Goal: Transaction & Acquisition: Purchase product/service

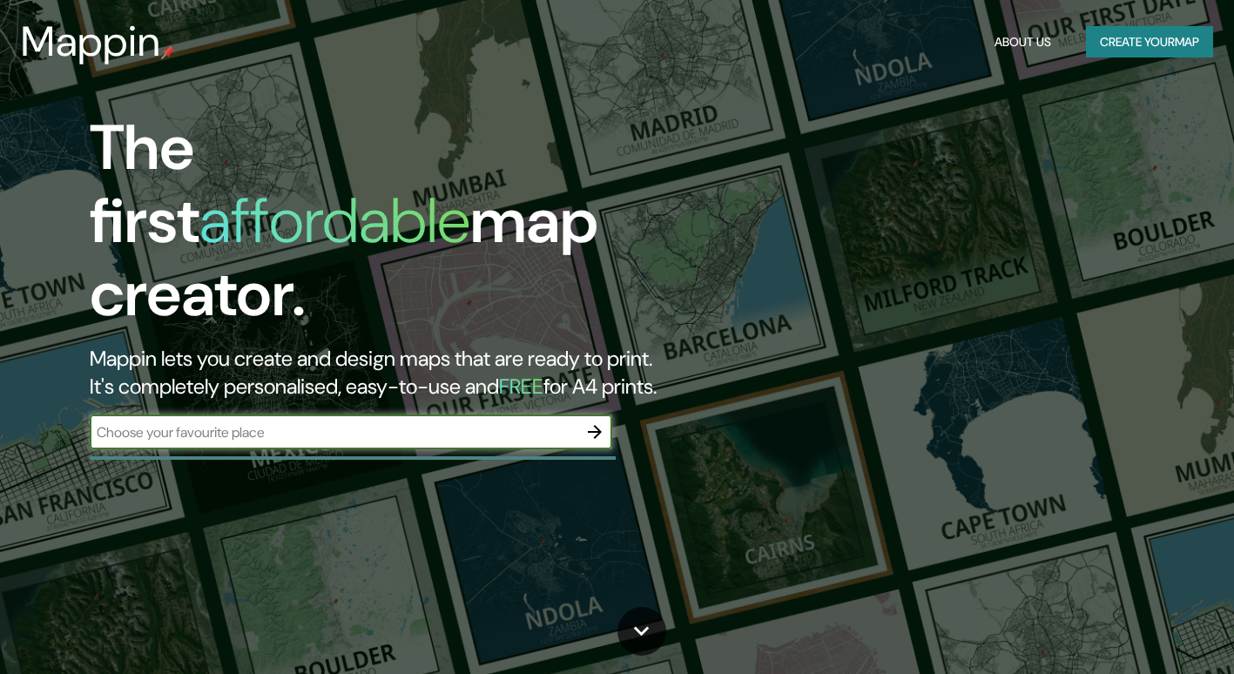
drag, startPoint x: 282, startPoint y: 381, endPoint x: 292, endPoint y: 387, distance: 12.1
click at [282, 422] on input "text" at bounding box center [333, 432] width 487 height 20
click at [376, 422] on input "text" at bounding box center [333, 432] width 487 height 20
click at [424, 422] on input "text" at bounding box center [333, 432] width 487 height 20
type input "medellin"
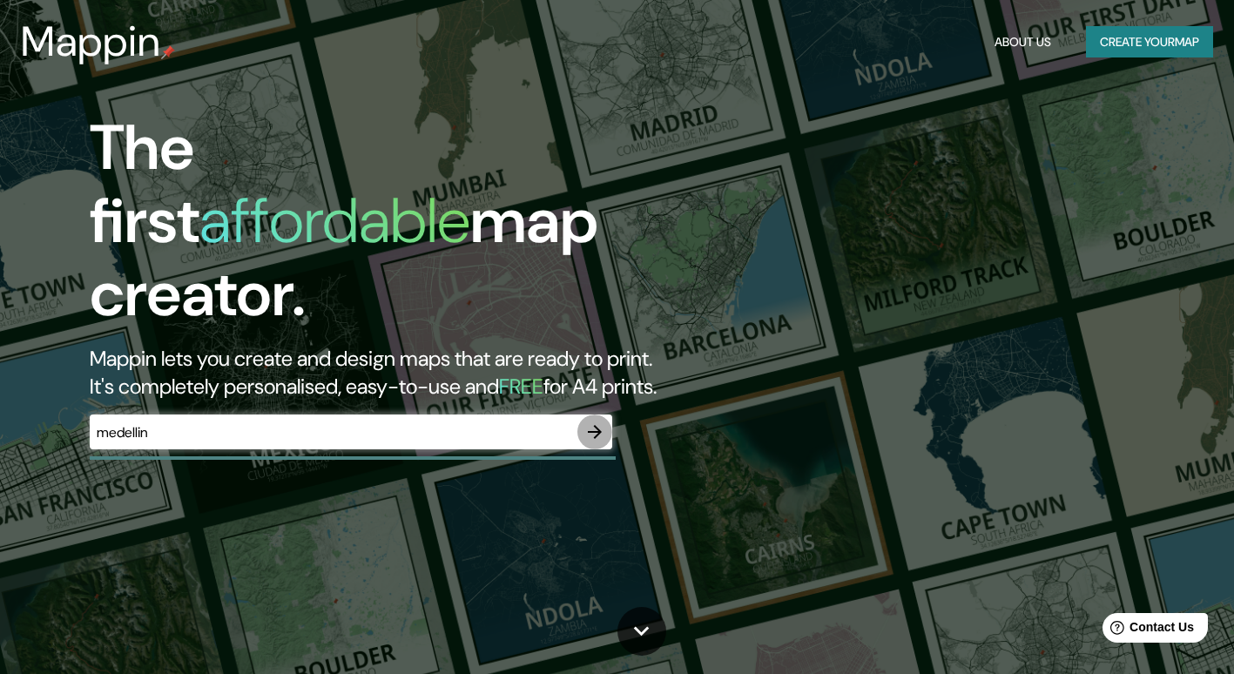
click at [596, 425] on icon "button" at bounding box center [595, 432] width 14 height 14
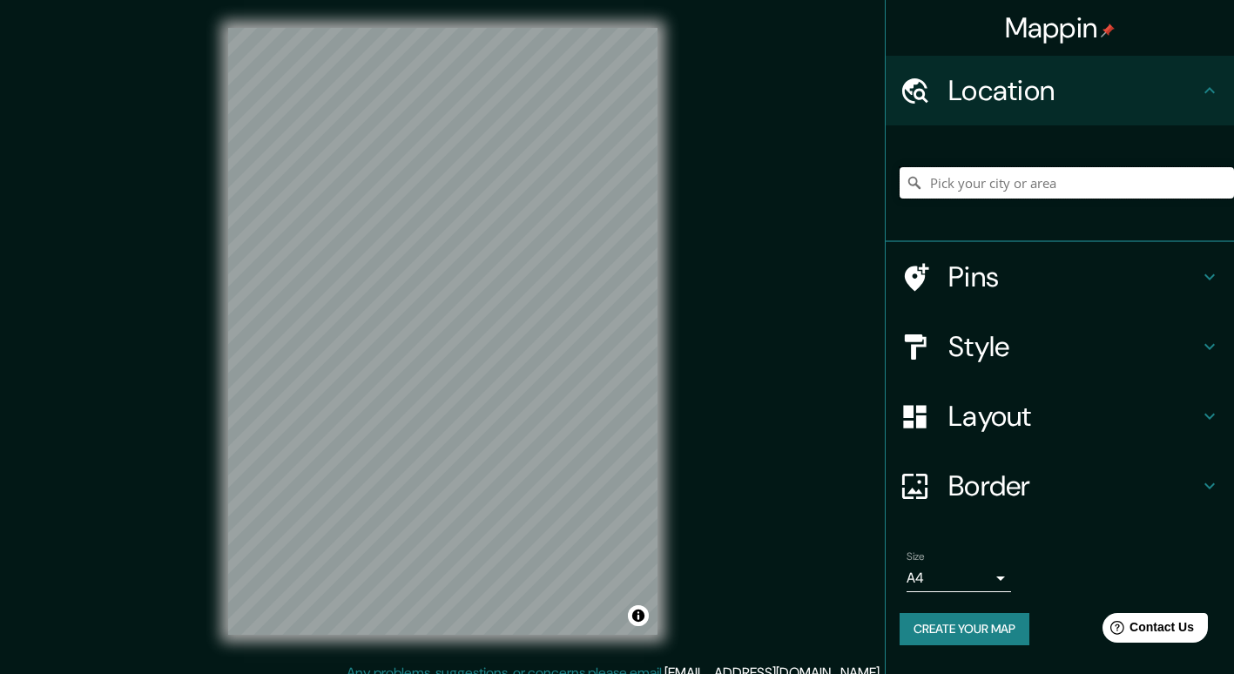
click at [1008, 177] on input "Pick your city or area" at bounding box center [1066, 182] width 334 height 31
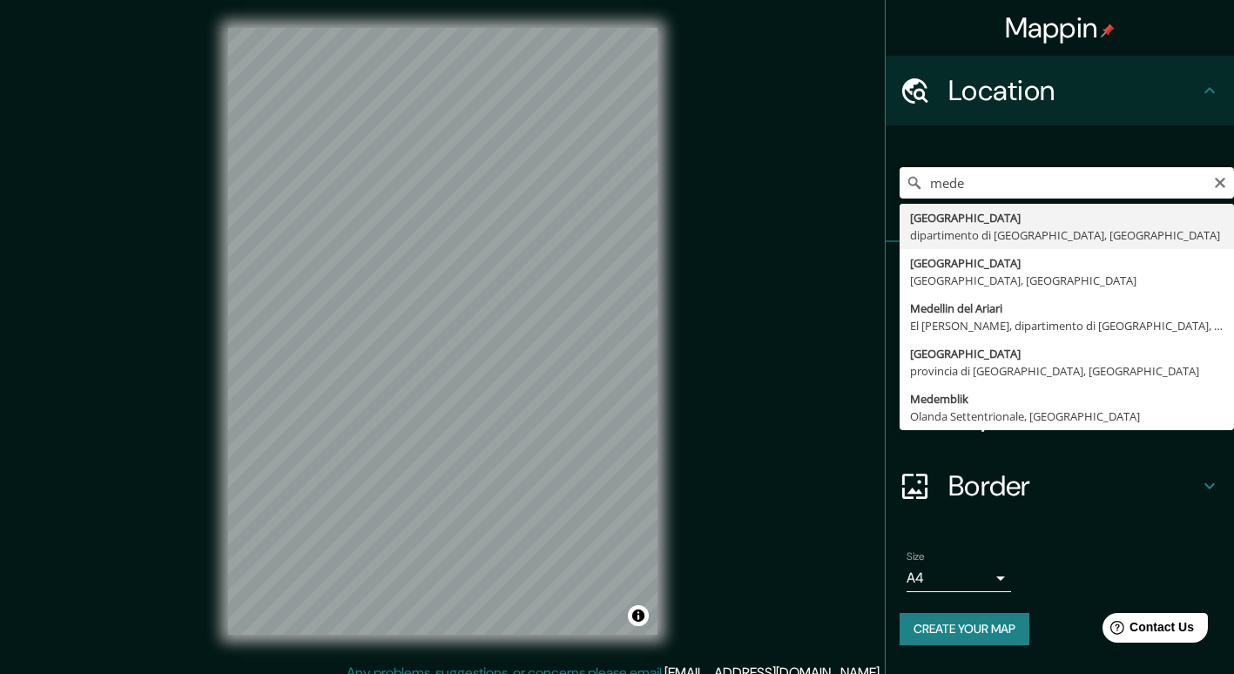
type input "[GEOGRAPHIC_DATA], dipartimento di [GEOGRAPHIC_DATA], [GEOGRAPHIC_DATA]"
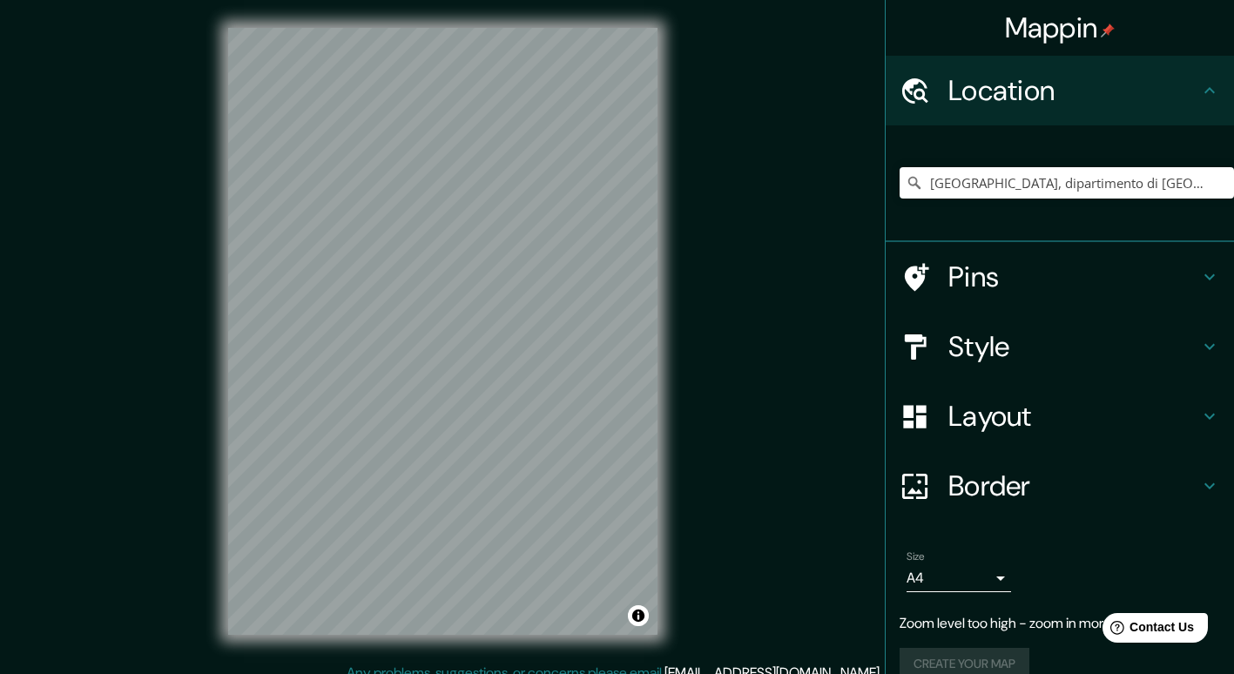
click at [956, 350] on h4 "Style" at bounding box center [1073, 346] width 251 height 35
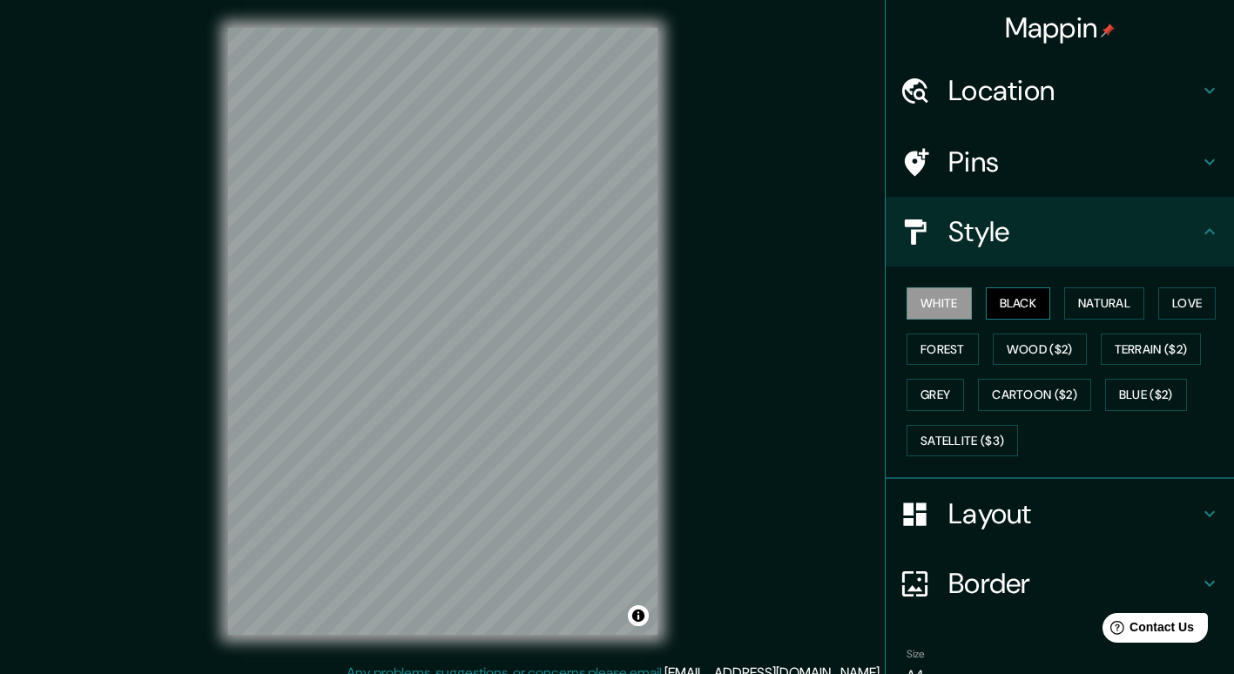
click at [1006, 297] on button "Black" at bounding box center [1017, 303] width 65 height 32
click at [956, 445] on button "Satellite ($3)" at bounding box center [961, 441] width 111 height 32
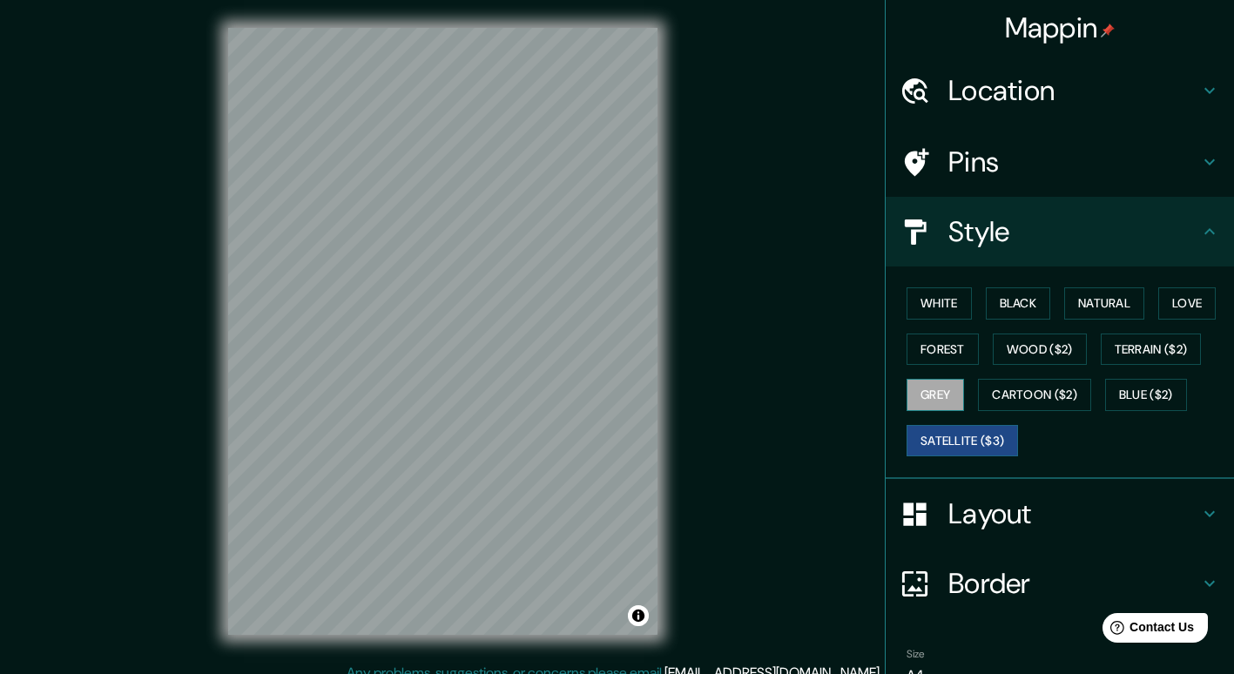
click at [942, 386] on button "Grey" at bounding box center [934, 395] width 57 height 32
click at [936, 356] on button "Forest" at bounding box center [942, 349] width 72 height 32
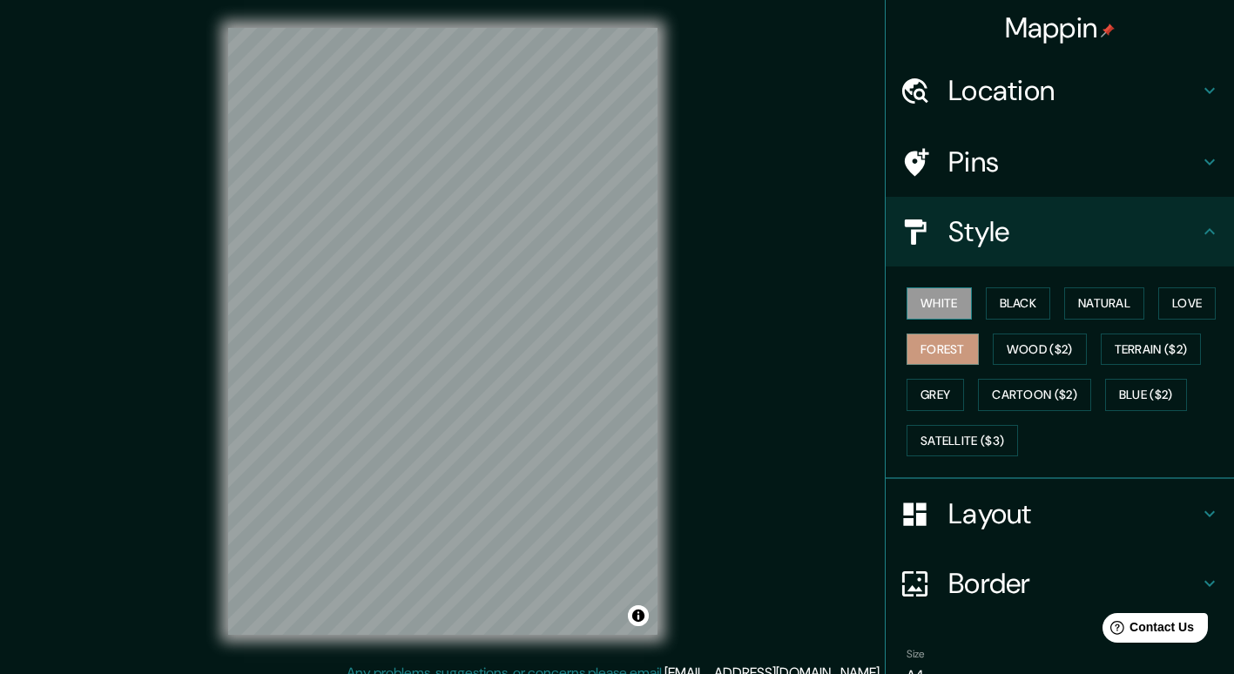
click at [945, 299] on button "White" at bounding box center [938, 303] width 65 height 32
click at [1018, 307] on button "Black" at bounding box center [1017, 303] width 65 height 32
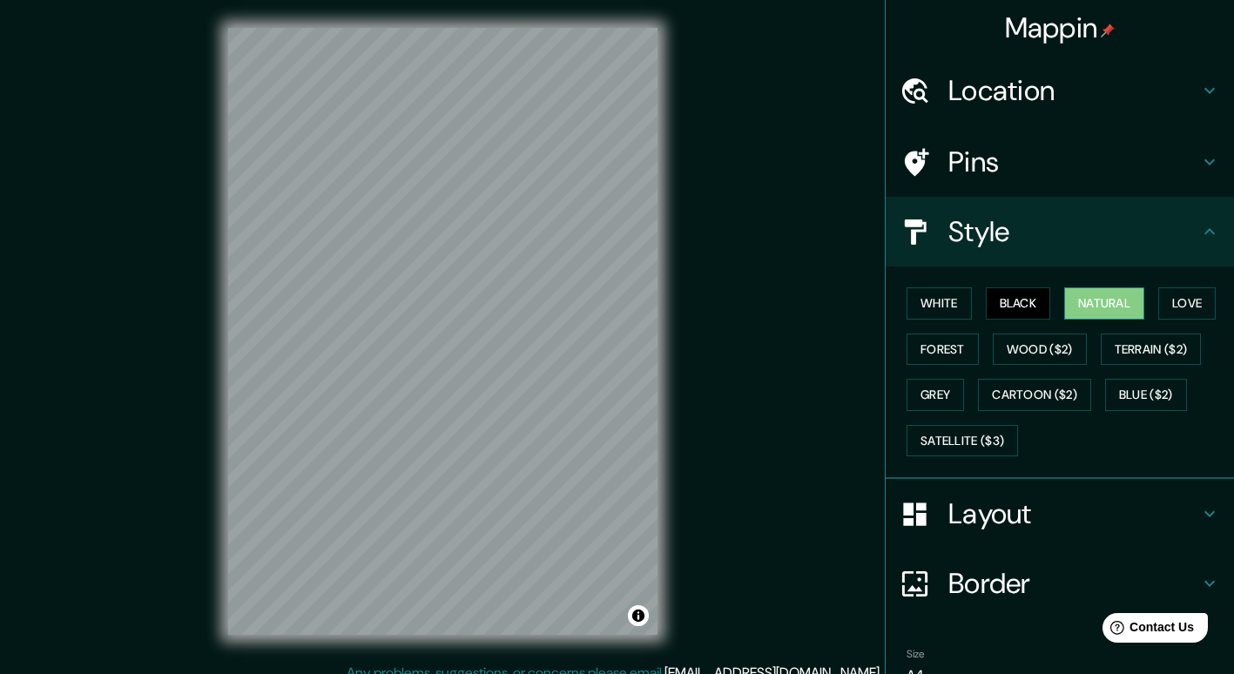
click at [1100, 289] on button "Natural" at bounding box center [1104, 303] width 80 height 32
drag, startPoint x: 1187, startPoint y: 299, endPoint x: 1066, endPoint y: 324, distance: 123.4
click at [1185, 299] on button "Love" at bounding box center [1186, 303] width 57 height 32
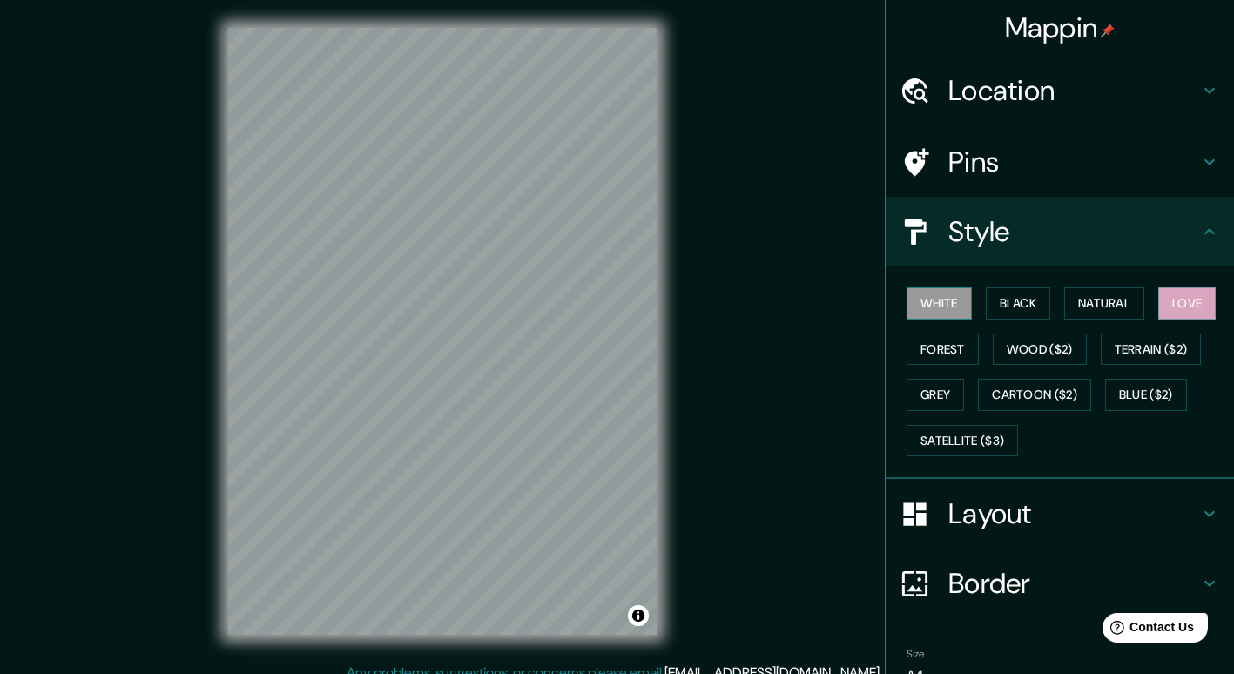
click at [908, 294] on button "White" at bounding box center [938, 303] width 65 height 32
click at [992, 86] on h4 "Location" at bounding box center [1073, 90] width 251 height 35
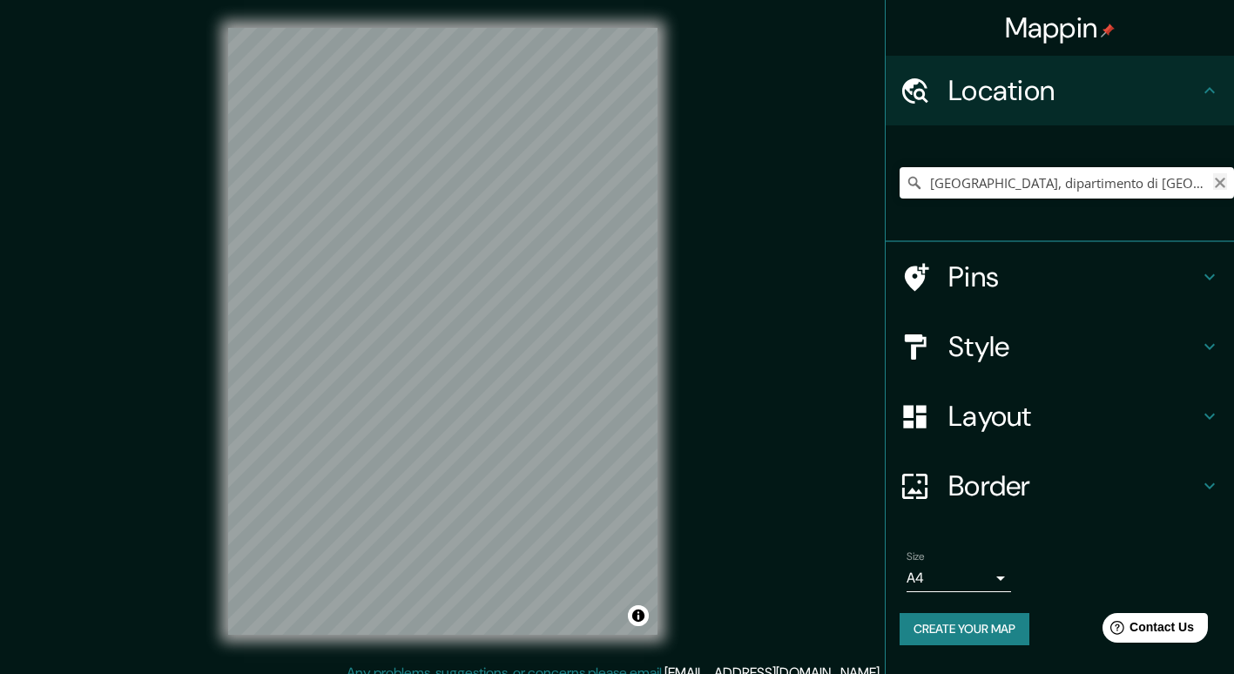
click at [1220, 187] on icon "Clear" at bounding box center [1220, 183] width 14 height 14
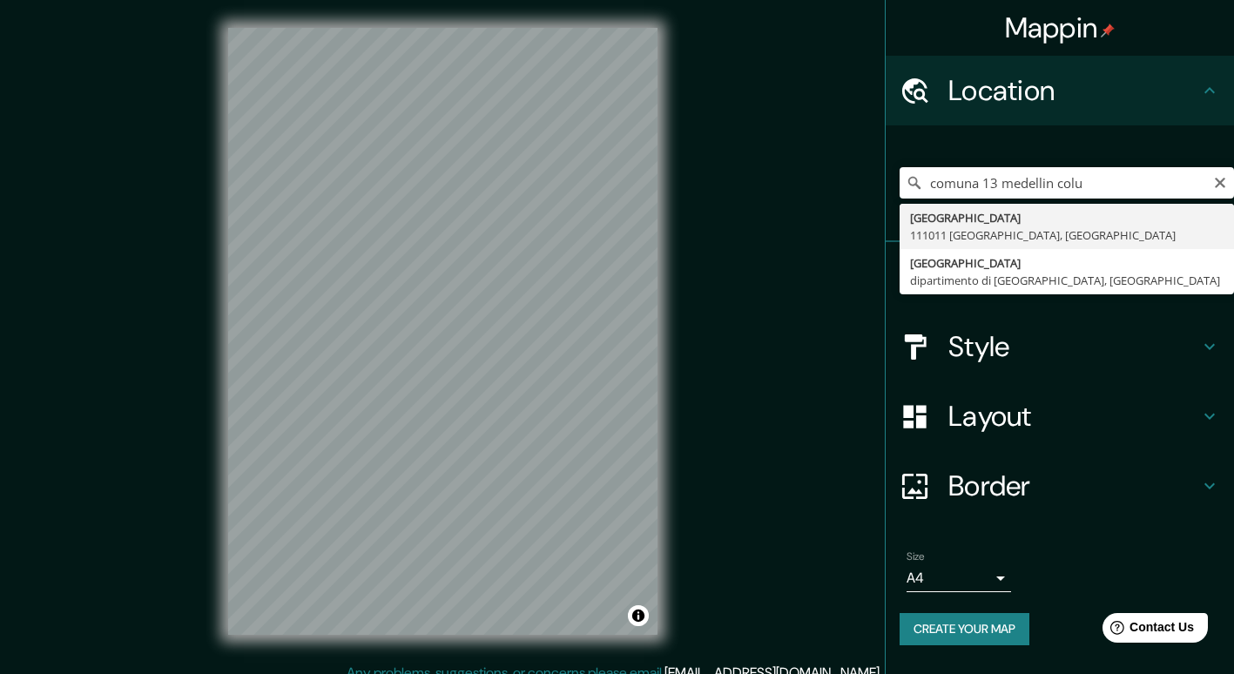
type input "[GEOGRAPHIC_DATA], dipartimento di [GEOGRAPHIC_DATA], [GEOGRAPHIC_DATA]"
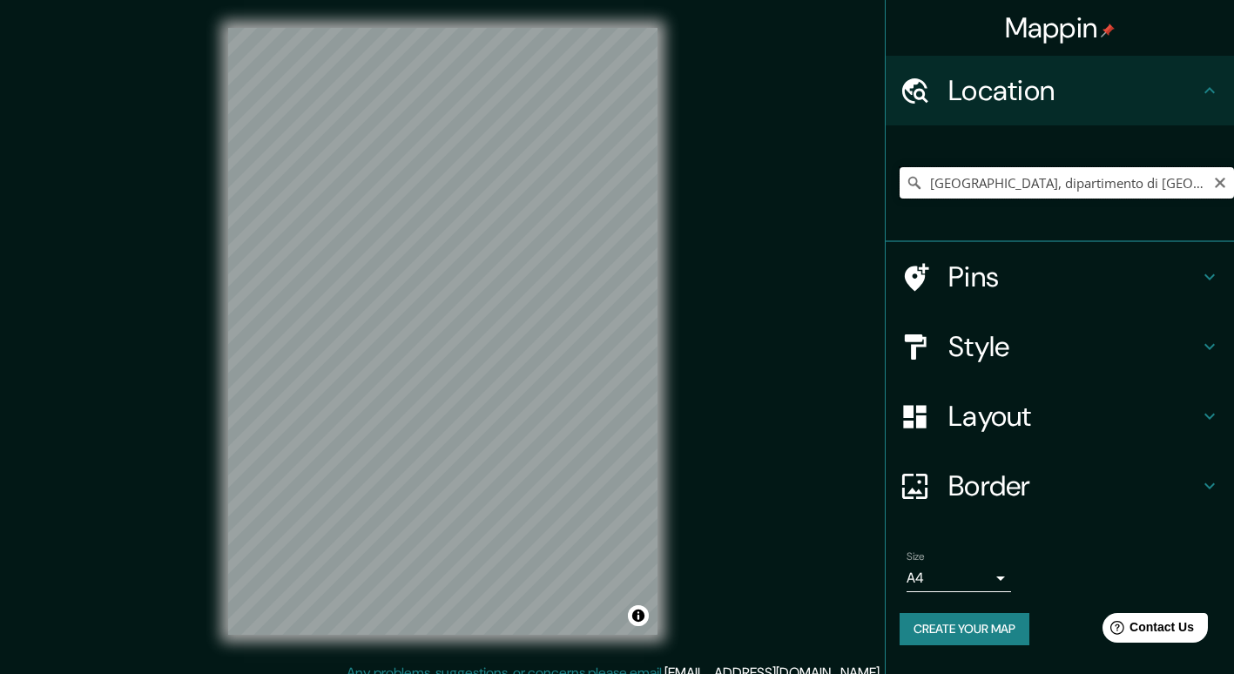
drag, startPoint x: 1229, startPoint y: 184, endPoint x: 1211, endPoint y: 180, distance: 18.6
click at [1227, 182] on input "[GEOGRAPHIC_DATA], dipartimento di [GEOGRAPHIC_DATA], [GEOGRAPHIC_DATA]" at bounding box center [1066, 182] width 334 height 31
click at [1217, 185] on icon "Clear" at bounding box center [1219, 183] width 10 height 10
click at [1084, 180] on input "Pick your city or area" at bounding box center [1066, 182] width 334 height 31
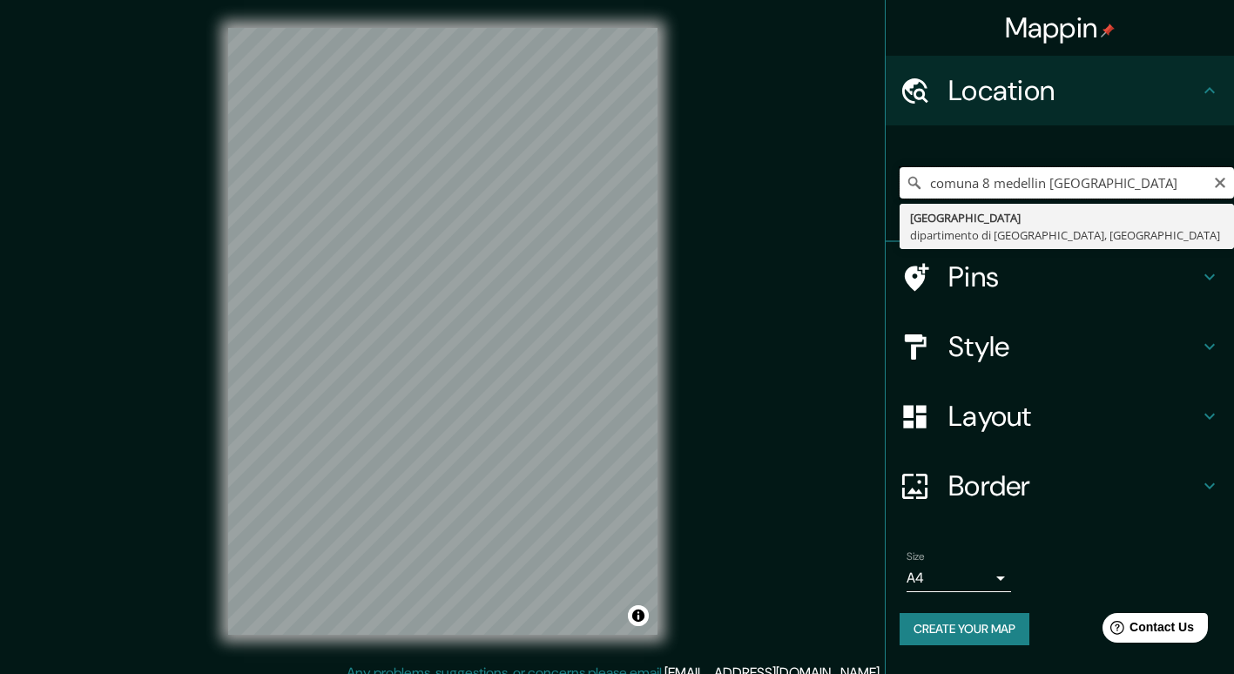
drag, startPoint x: 1047, startPoint y: 181, endPoint x: 996, endPoint y: 189, distance: 52.0
click at [996, 189] on input "comuna 8 medellin [GEOGRAPHIC_DATA]" at bounding box center [1066, 182] width 334 height 31
click at [993, 180] on input "comuna 8 medellin [GEOGRAPHIC_DATA]" at bounding box center [1066, 182] width 334 height 31
click at [990, 180] on input "comuna 8 medellin [GEOGRAPHIC_DATA]" at bounding box center [1066, 182] width 334 height 31
click at [985, 187] on input "comuna 8 medellin [GEOGRAPHIC_DATA]" at bounding box center [1066, 182] width 334 height 31
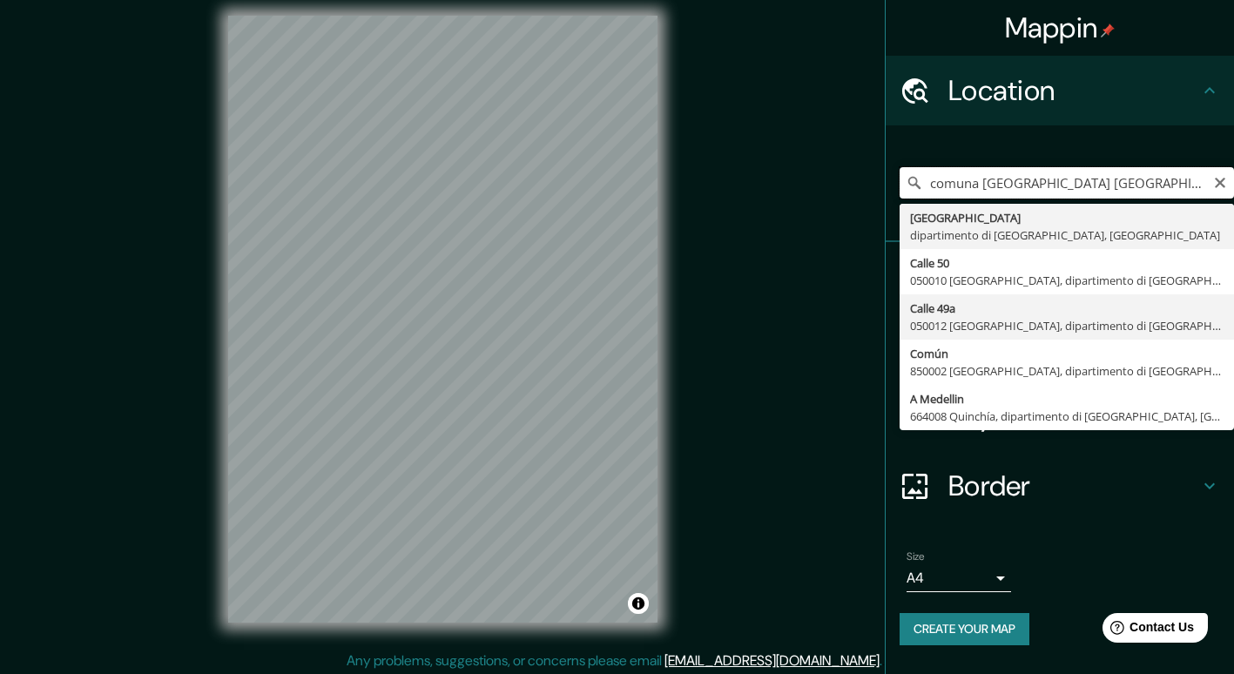
scroll to position [16, 0]
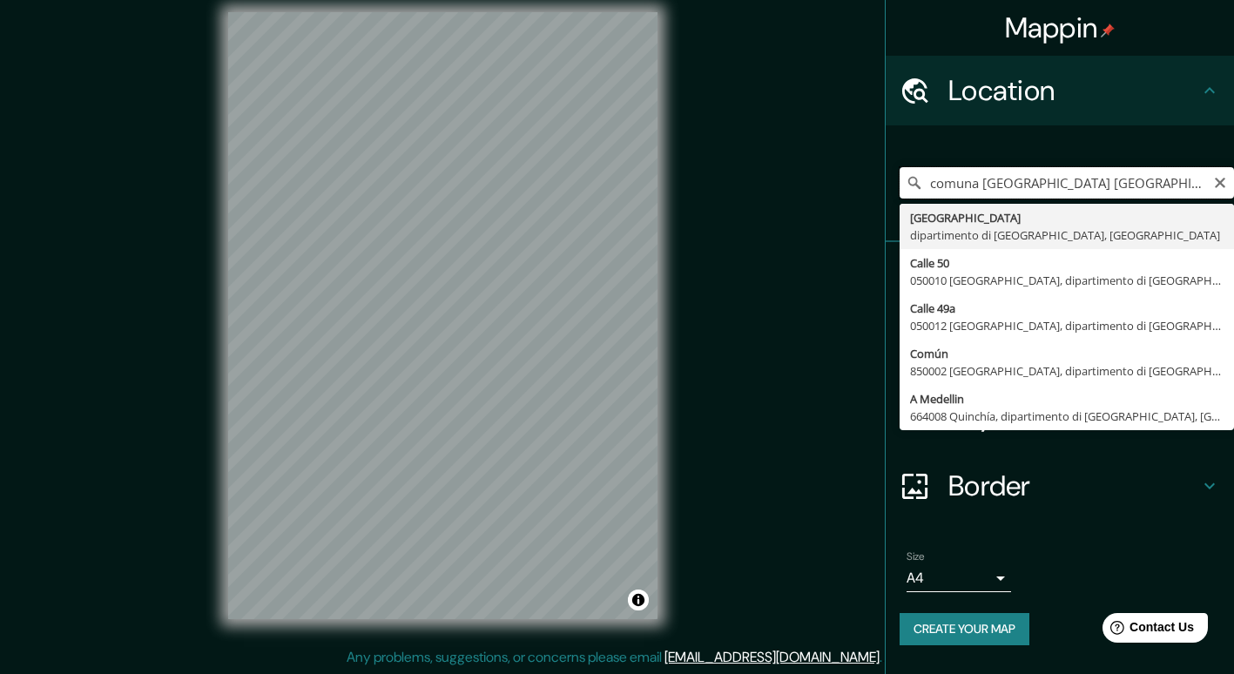
drag, startPoint x: 981, startPoint y: 184, endPoint x: 907, endPoint y: 177, distance: 74.3
click at [907, 177] on div "comuna medellin [GEOGRAPHIC_DATA] [GEOGRAPHIC_DATA] dipartimento di [GEOGRAPHIC…" at bounding box center [1066, 182] width 334 height 31
type input "13 medellin [GEOGRAPHIC_DATA]"
click at [1004, 629] on button "Create your map" at bounding box center [964, 629] width 130 height 32
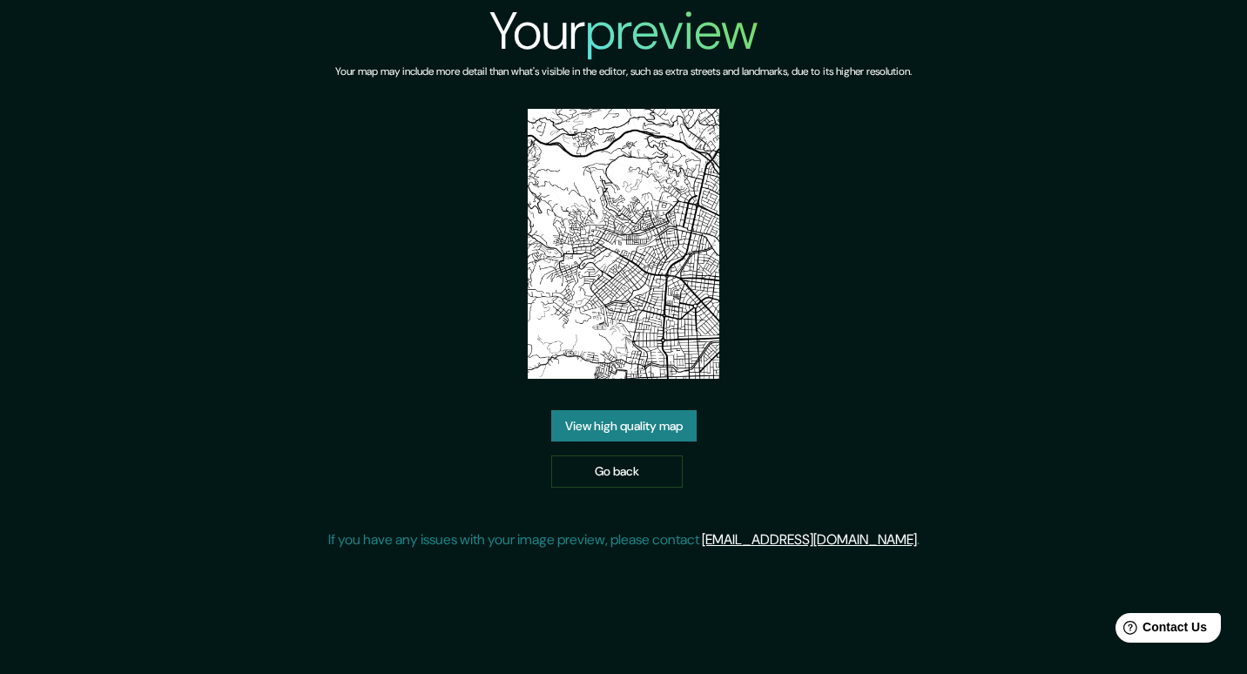
click at [656, 425] on link "View high quality map" at bounding box center [623, 426] width 145 height 32
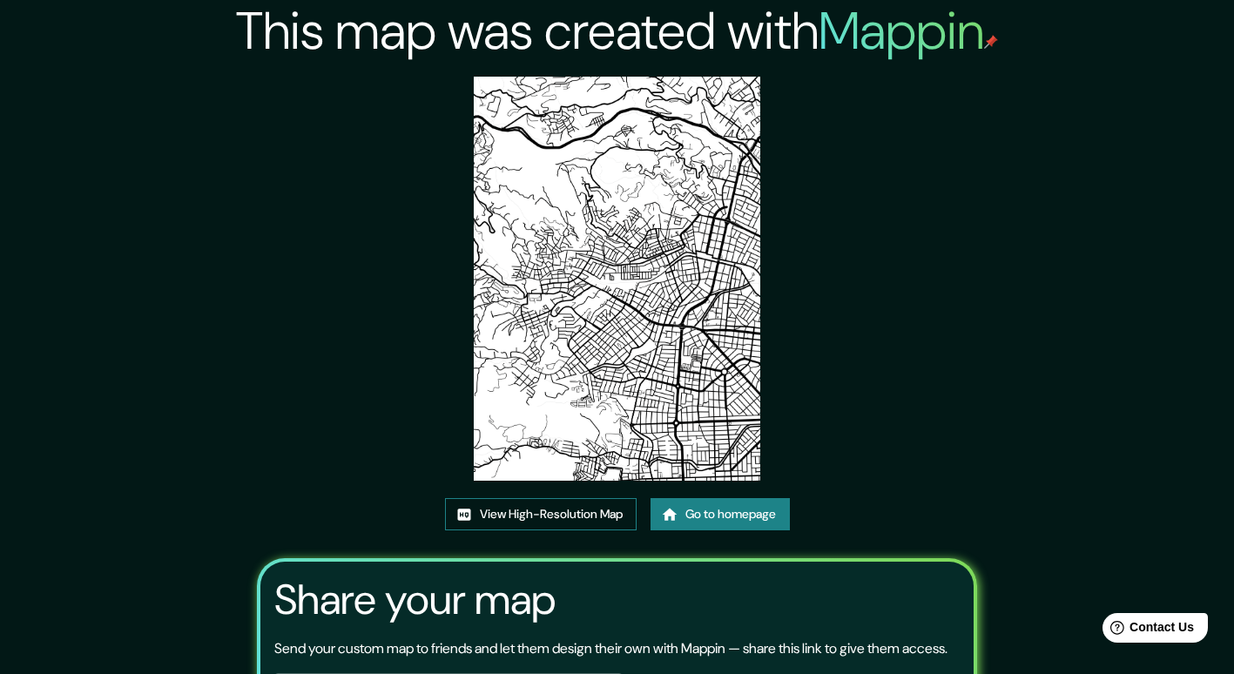
click at [501, 508] on link "View High-Resolution Map" at bounding box center [541, 514] width 192 height 32
